Goal: Navigation & Orientation: Understand site structure

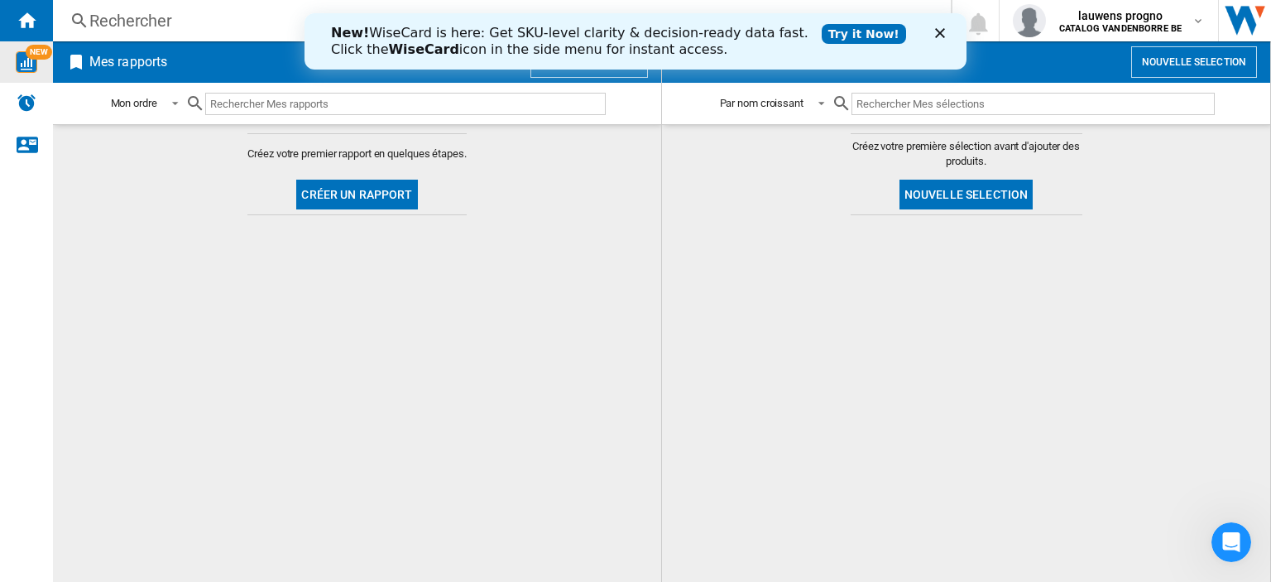
click at [40, 64] on div "NEW" at bounding box center [26, 62] width 53 height 22
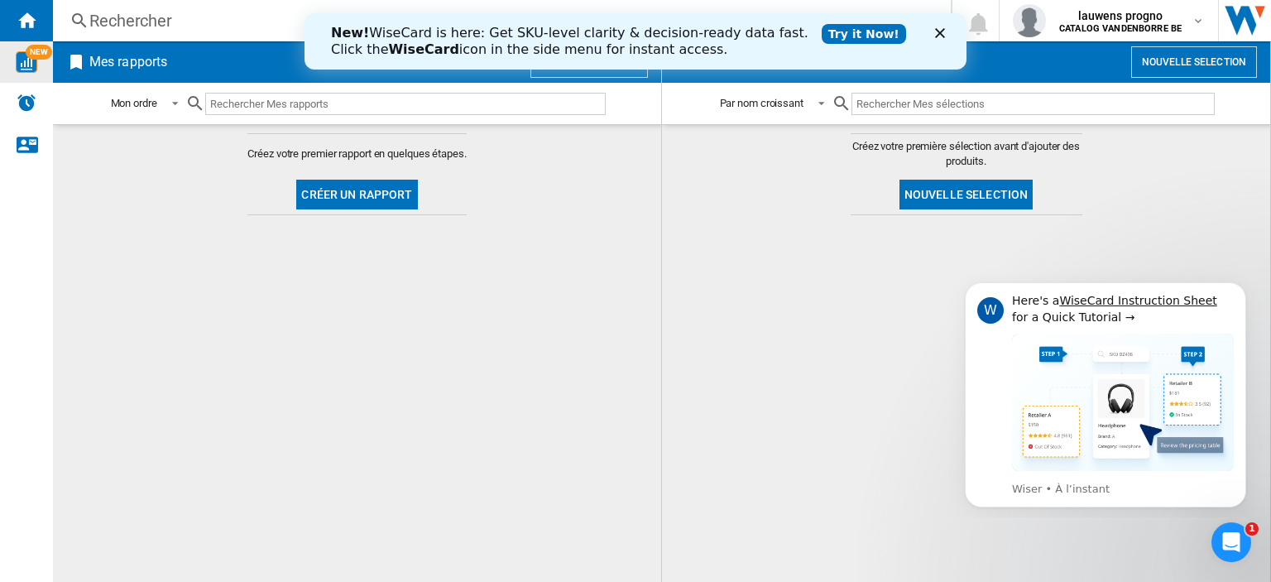
click at [936, 31] on icon "Fermer" at bounding box center [940, 33] width 10 height 10
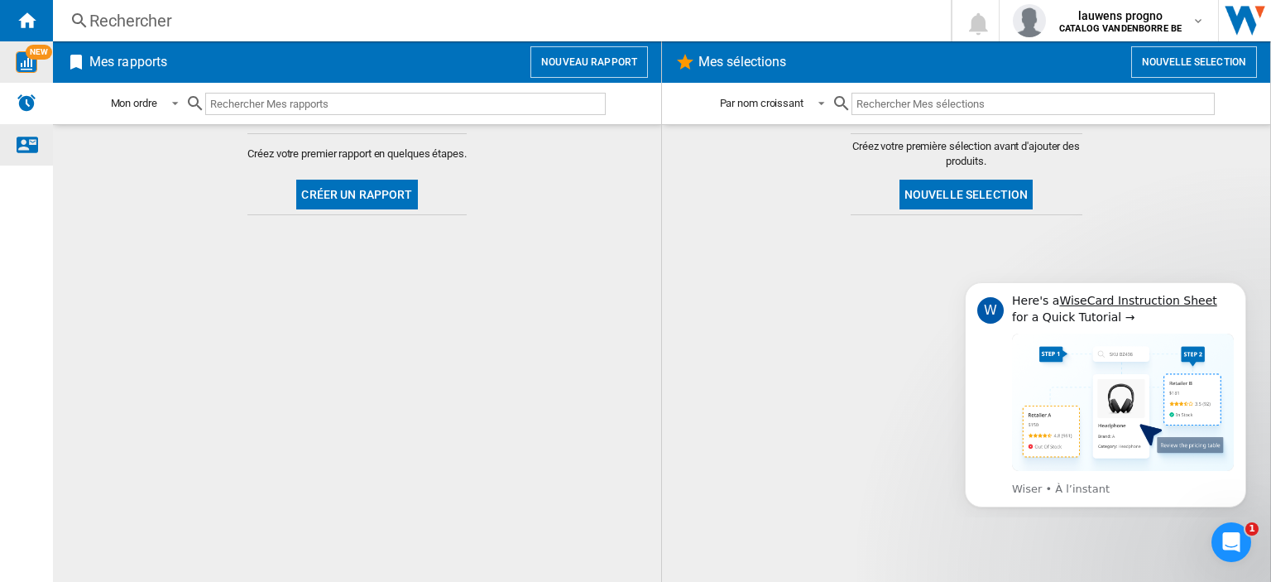
click at [26, 143] on ng-md-icon "Nous contacter" at bounding box center [27, 144] width 20 height 20
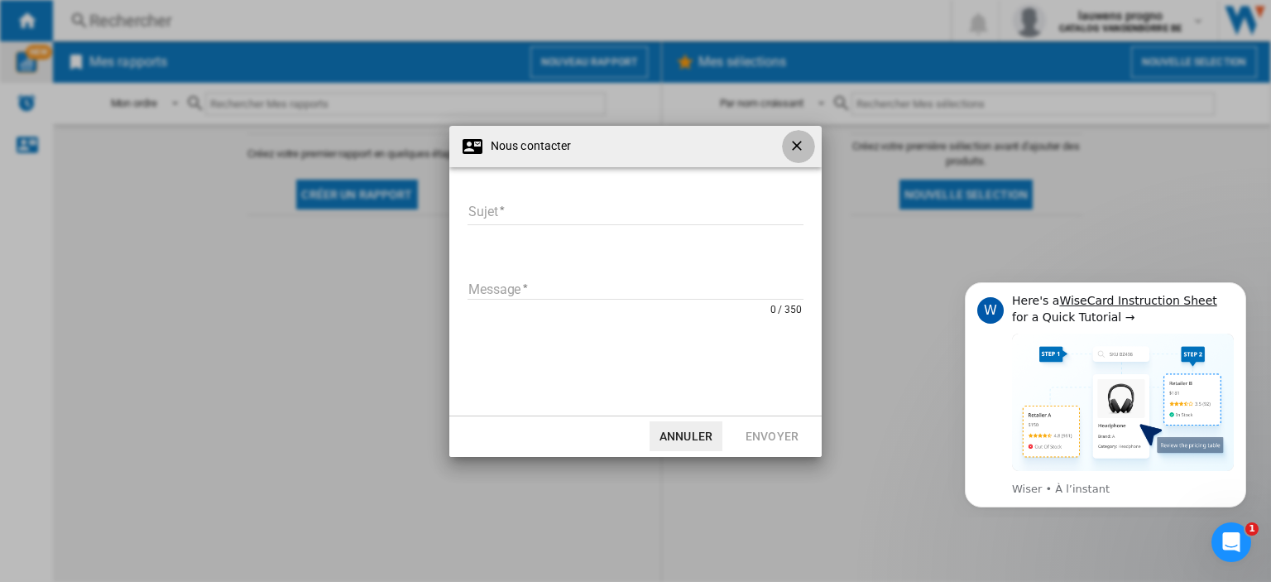
click at [802, 148] on ng-md-icon "getI18NText('BUTTONS.CLOSE_DIALOG')" at bounding box center [798, 147] width 20 height 20
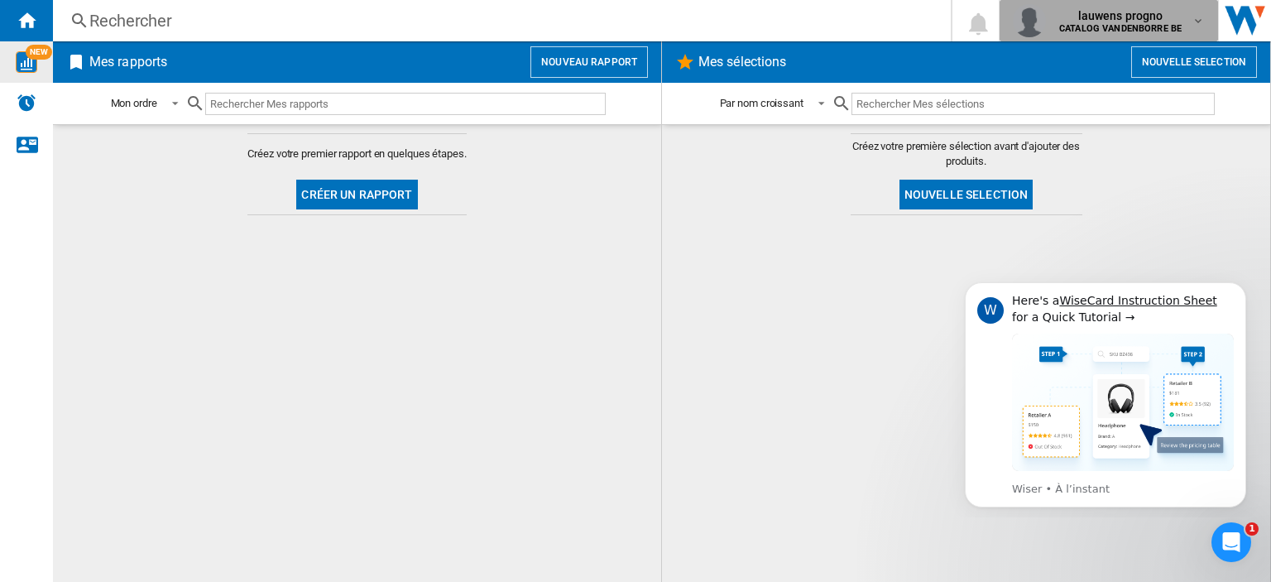
click at [1169, 31] on b "CATALOG VANDENBORRE BE" at bounding box center [1120, 28] width 122 height 11
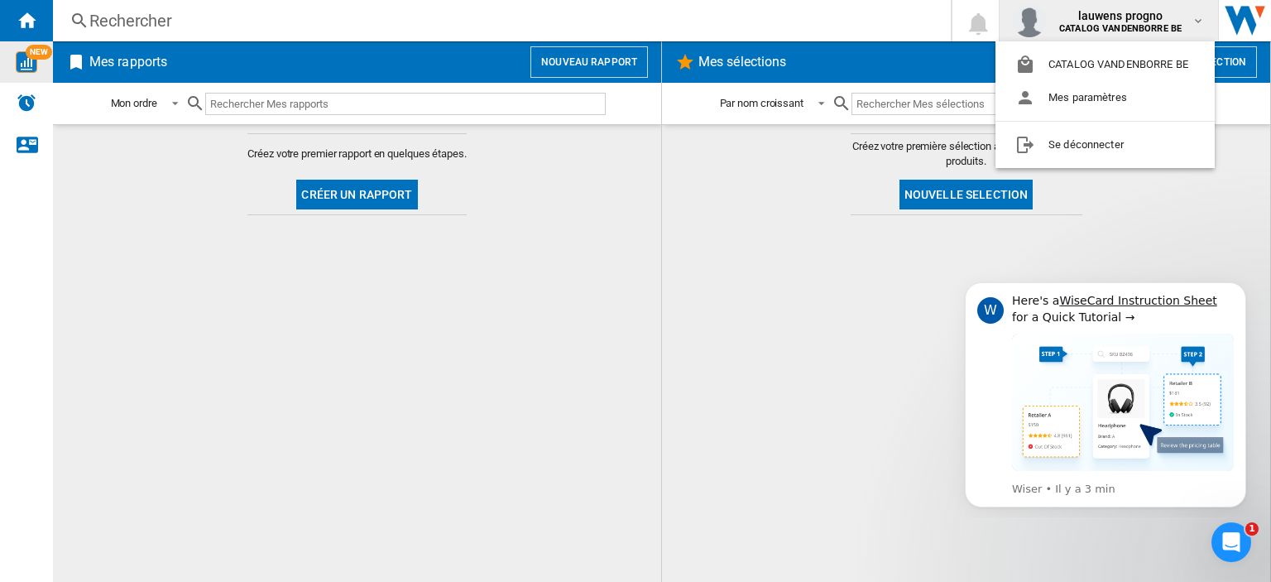
click at [1171, 213] on md-backdrop at bounding box center [635, 291] width 1271 height 582
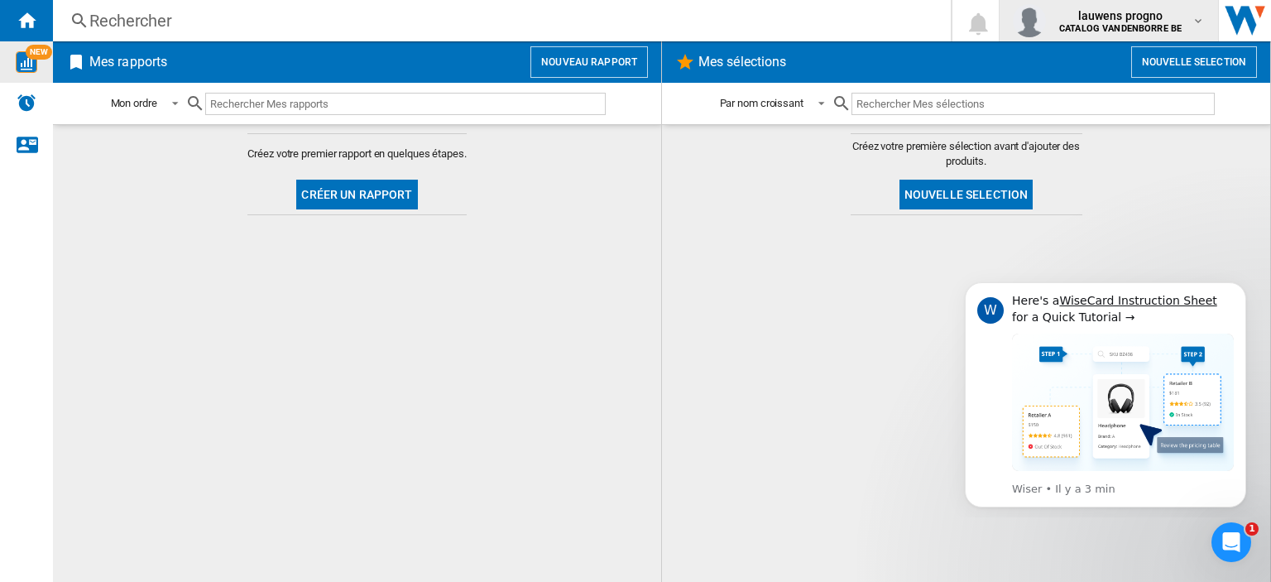
click at [1139, 36] on div "lauwens progno CATALOG VANDENBORRE BE" at bounding box center [1109, 20] width 192 height 33
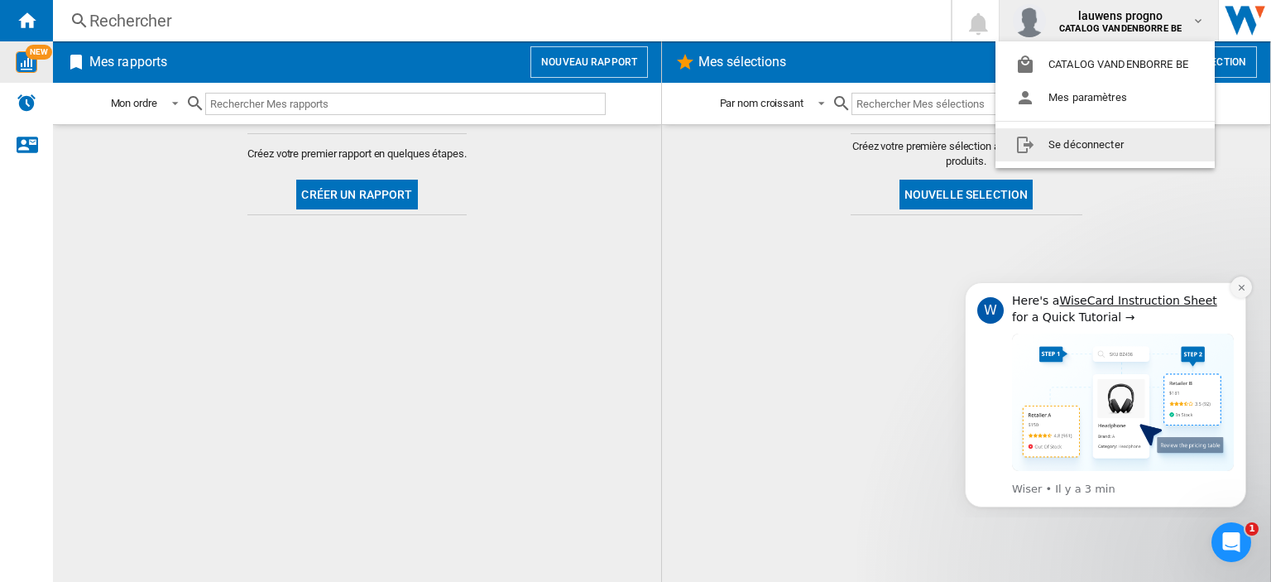
click at [1245, 287] on icon "Dismiss notification" at bounding box center [1241, 287] width 9 height 9
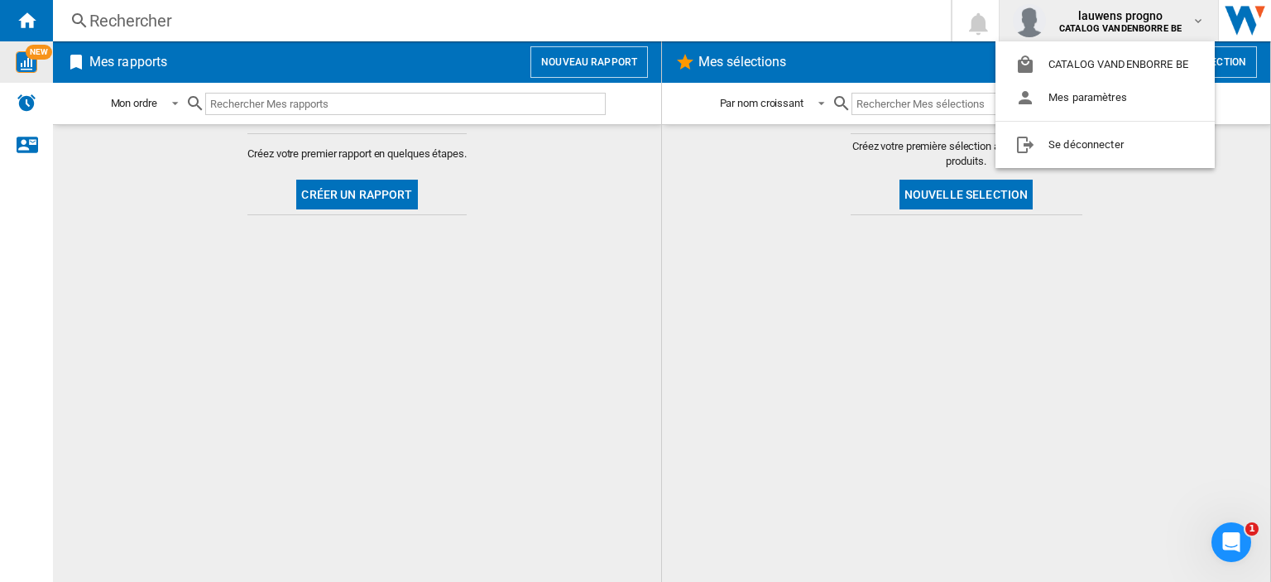
click at [566, 342] on md-backdrop at bounding box center [635, 291] width 1271 height 582
